Goal: Find specific page/section: Find specific page/section

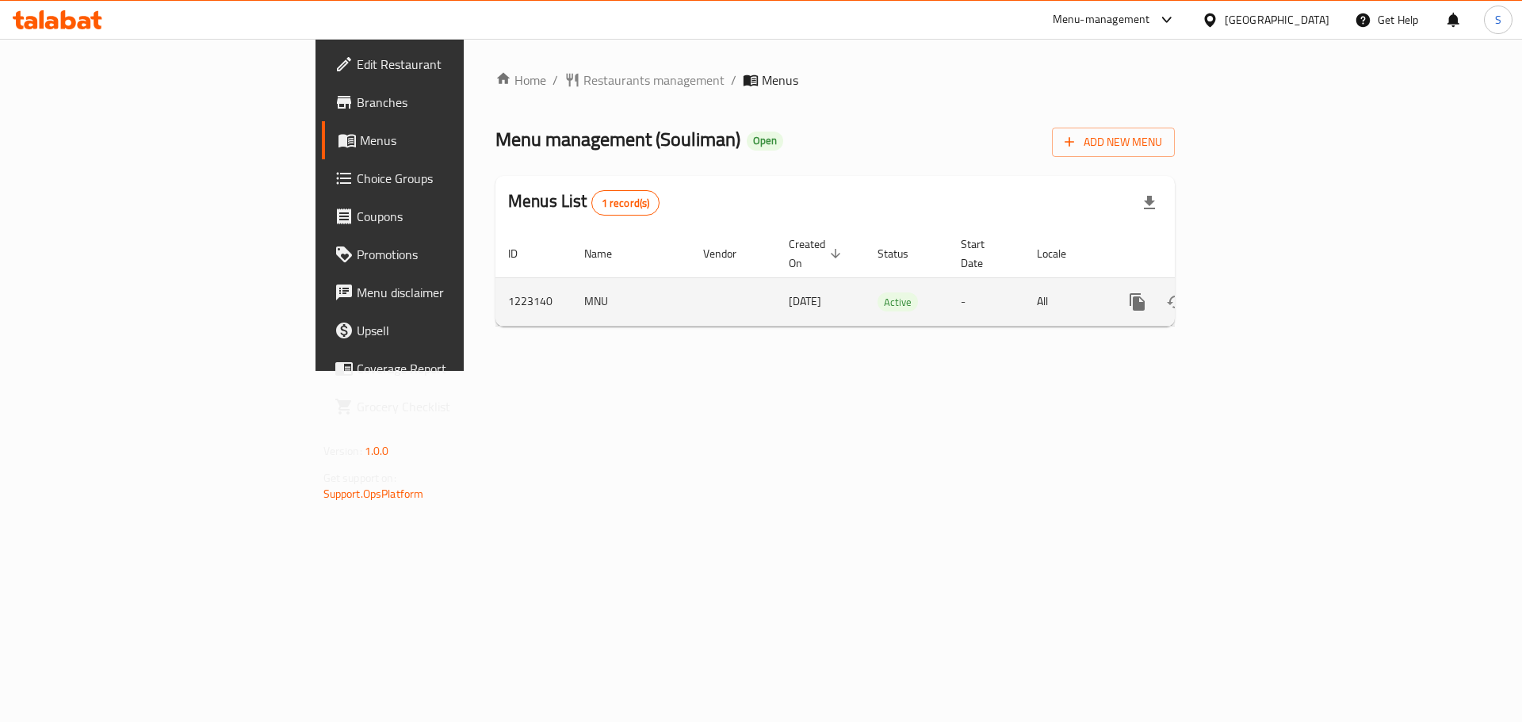
click at [1259, 295] on icon "enhanced table" at bounding box center [1252, 302] width 14 height 14
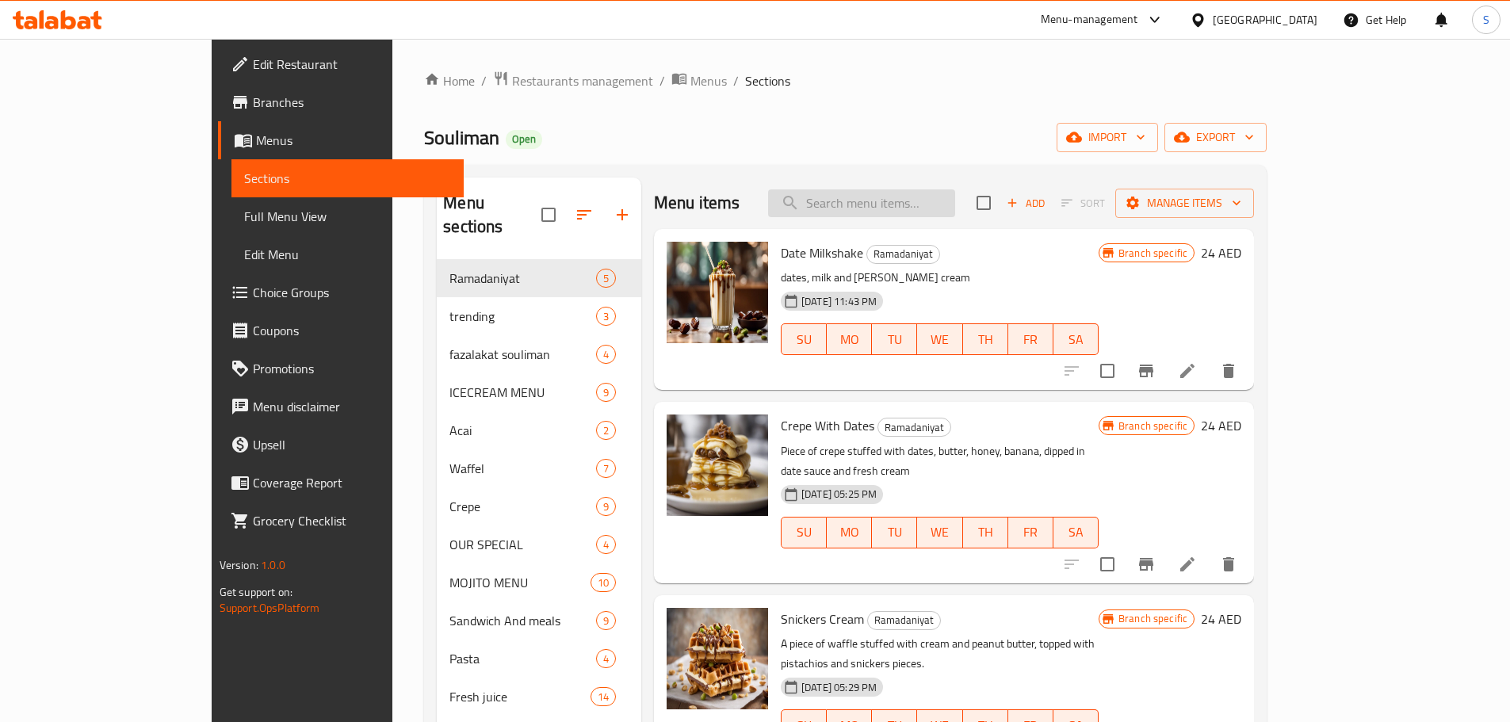
click at [893, 193] on input "search" at bounding box center [861, 203] width 187 height 28
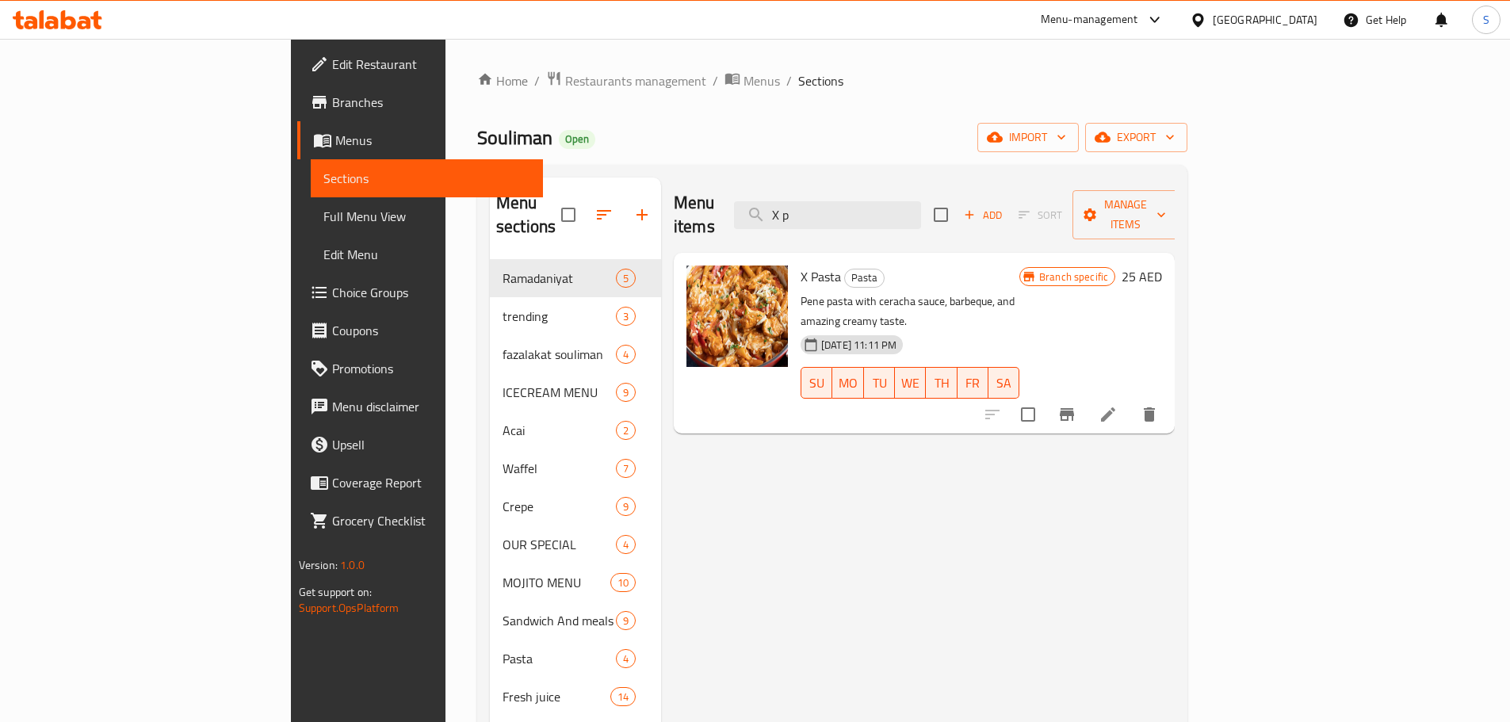
type input "X p"
click at [39, 10] on icon at bounding box center [58, 19] width 90 height 19
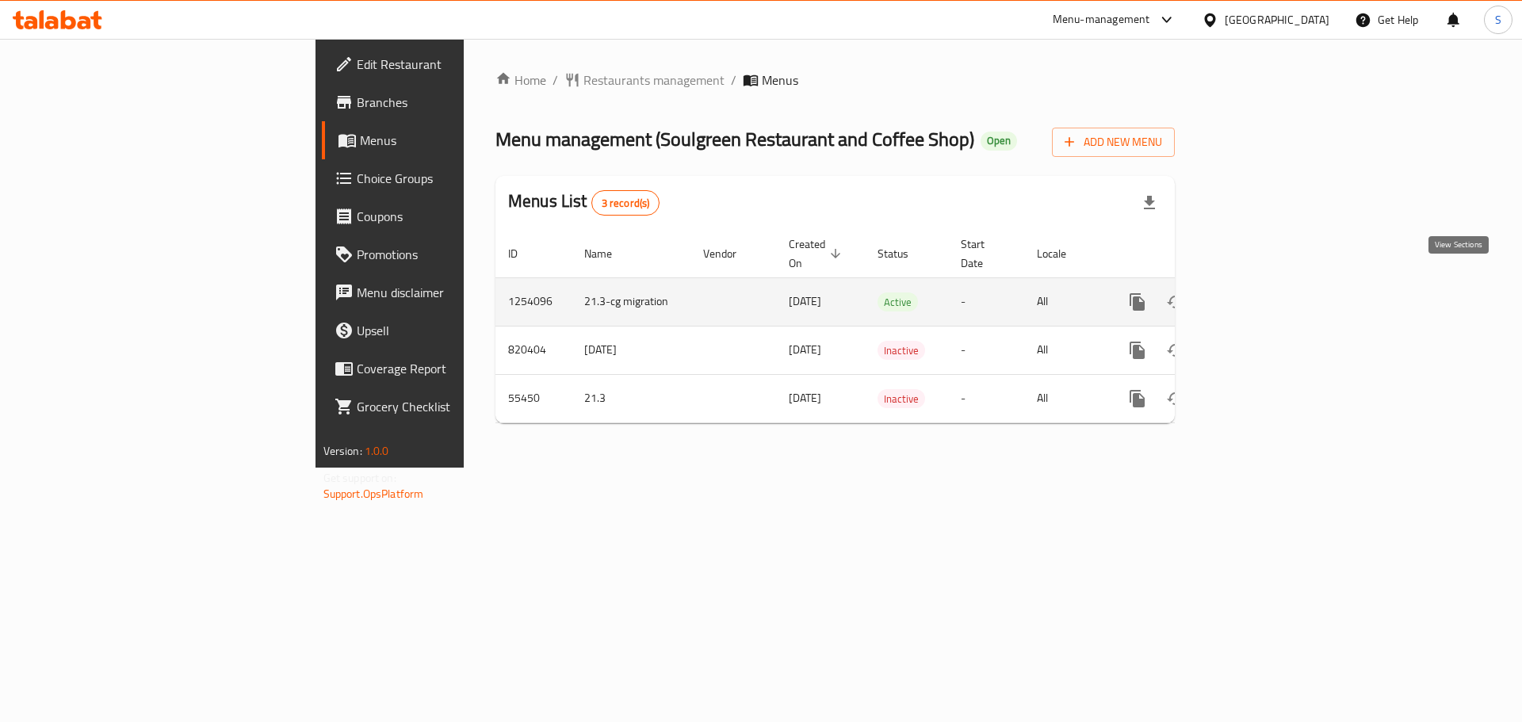
click at [1261, 293] on icon "enhanced table" at bounding box center [1251, 302] width 19 height 19
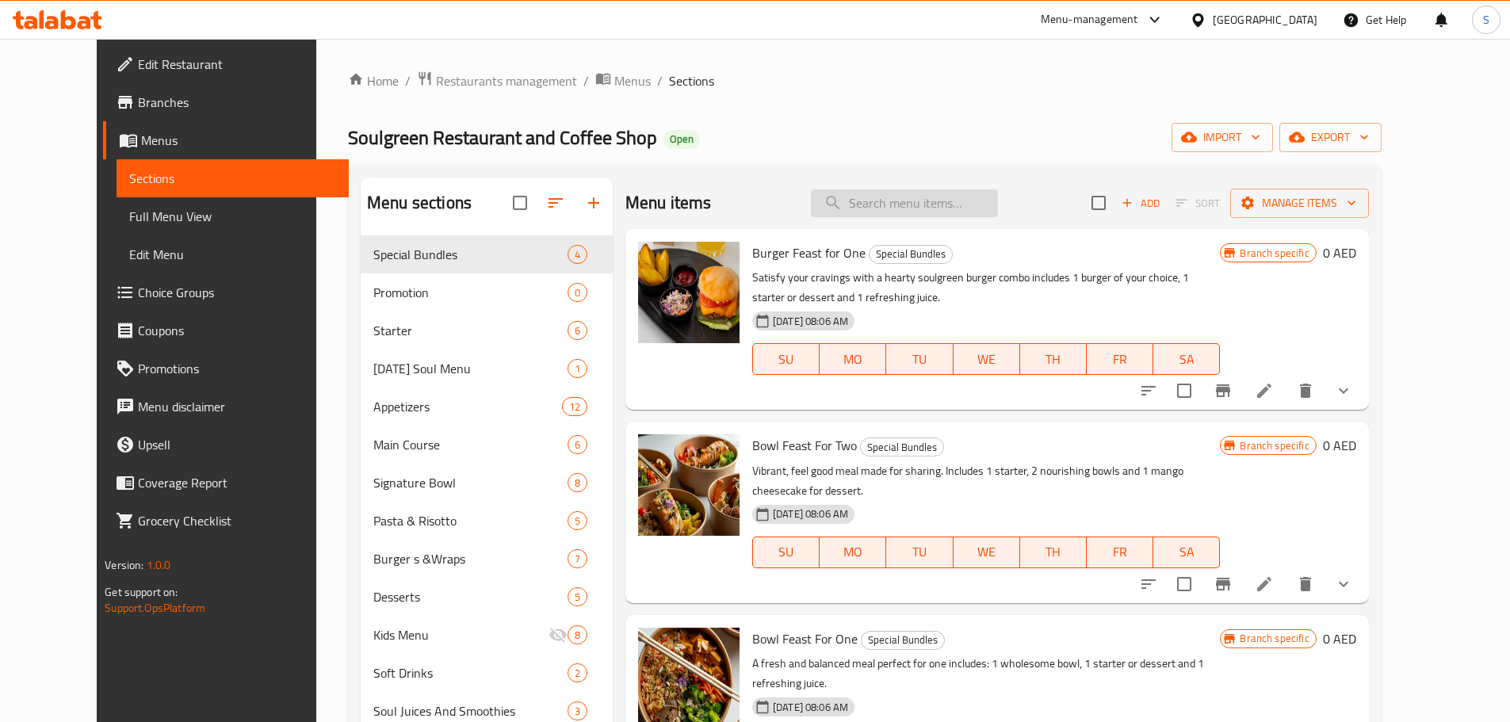
click at [903, 209] on input "search" at bounding box center [904, 203] width 187 height 28
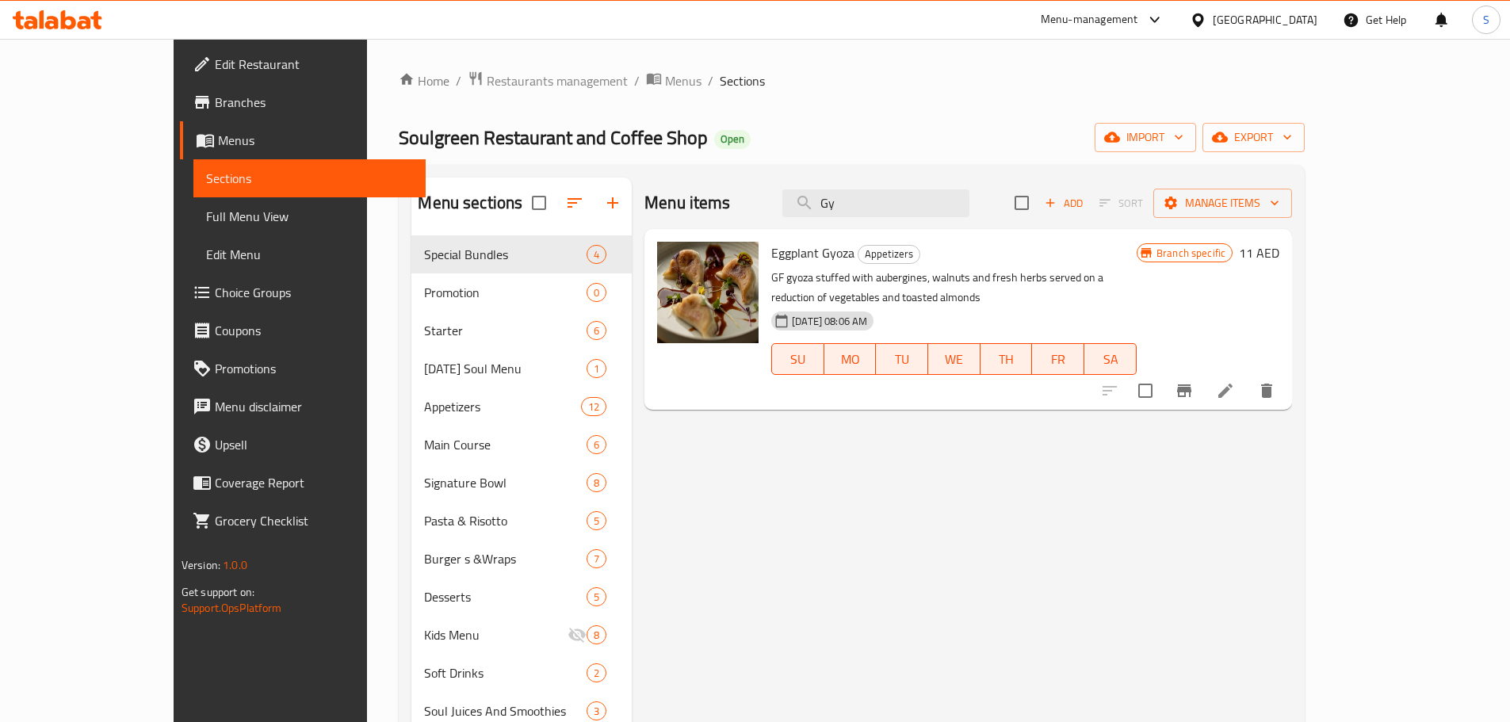
type input "Gy"
click at [41, 25] on icon at bounding box center [42, 19] width 5 height 18
